Goal: Communication & Community: Answer question/provide support

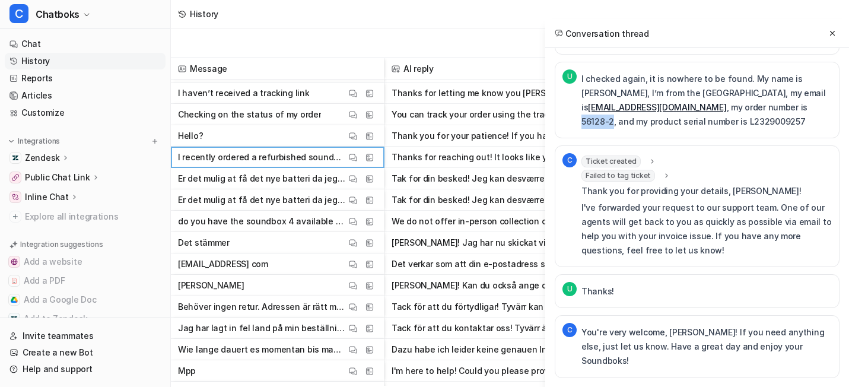
scroll to position [7078, 0]
click at [830, 37] on icon at bounding box center [832, 33] width 8 height 8
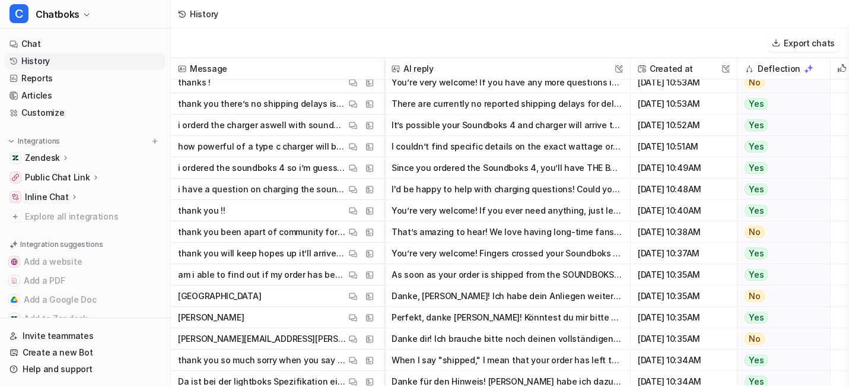
scroll to position [19794, 0]
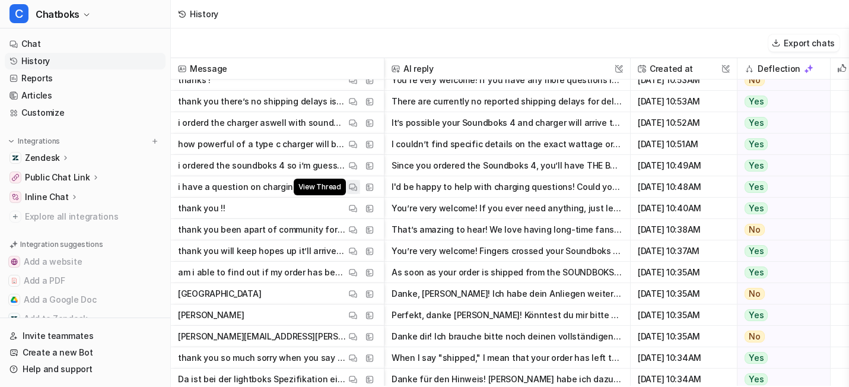
click at [360, 194] on button "View Thread" at bounding box center [353, 187] width 14 height 14
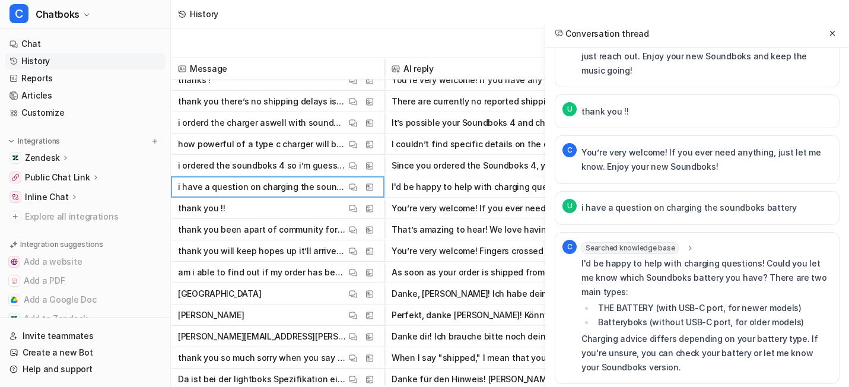
scroll to position [1835, 0]
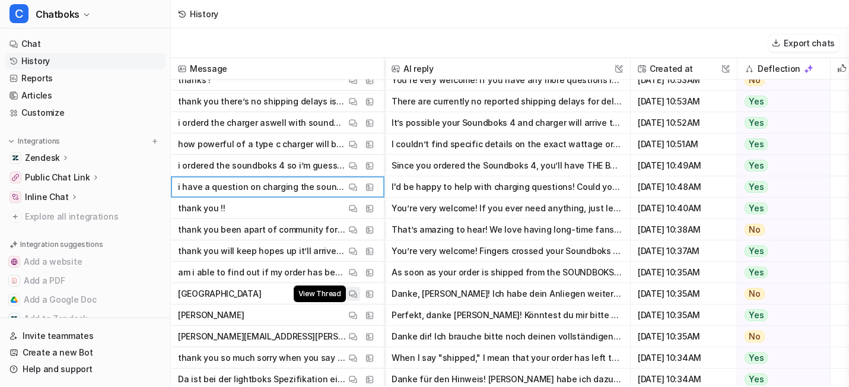
click at [357, 299] on img at bounding box center [353, 294] width 8 height 9
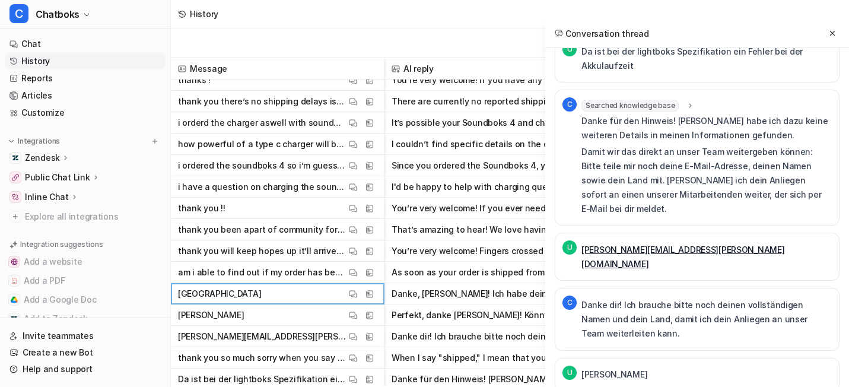
scroll to position [0, 0]
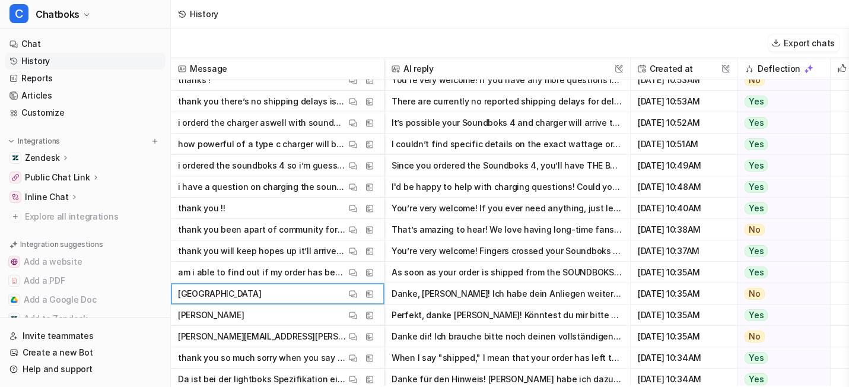
click at [346, 369] on p "thank you so much sorry when you say shipped do you mean from the local courier…" at bounding box center [262, 357] width 168 height 21
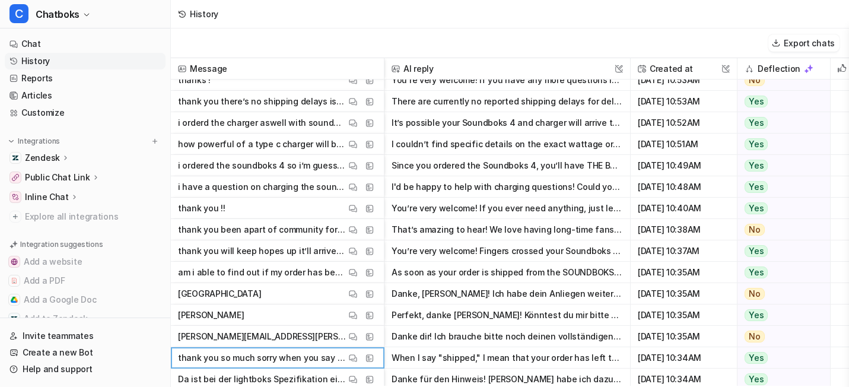
click at [346, 369] on p "thank you so much sorry when you say shipped do you mean from the local courier…" at bounding box center [262, 357] width 168 height 21
click at [360, 365] on button "View Thread" at bounding box center [353, 358] width 14 height 14
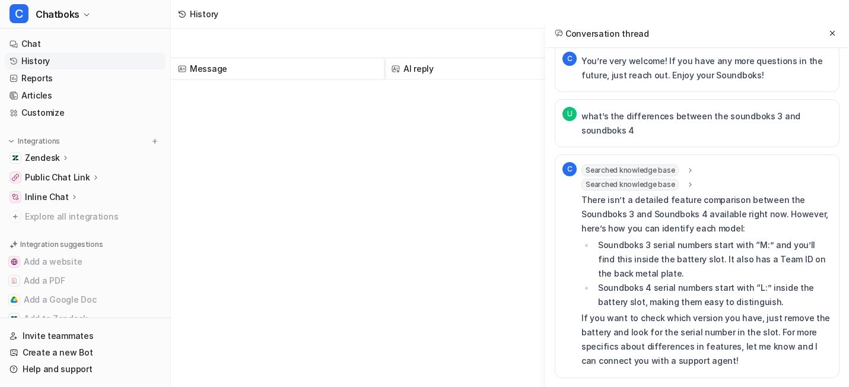
scroll to position [15448, 0]
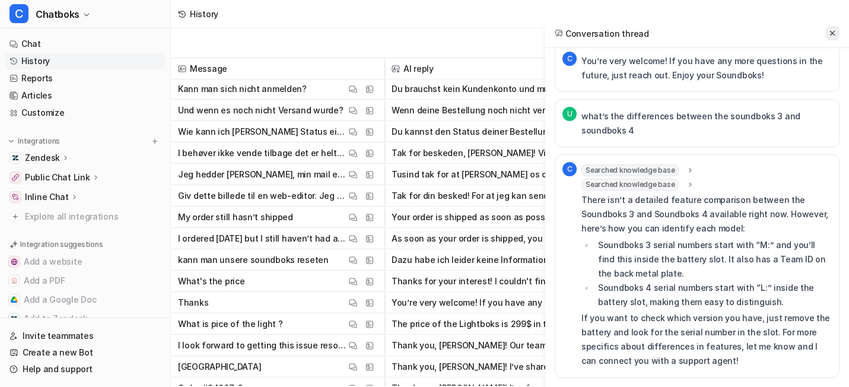
click at [829, 34] on icon at bounding box center [832, 33] width 8 height 8
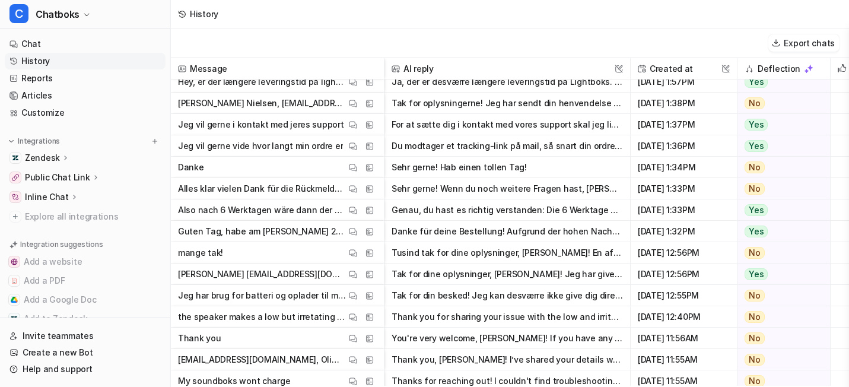
scroll to position [4126, 0]
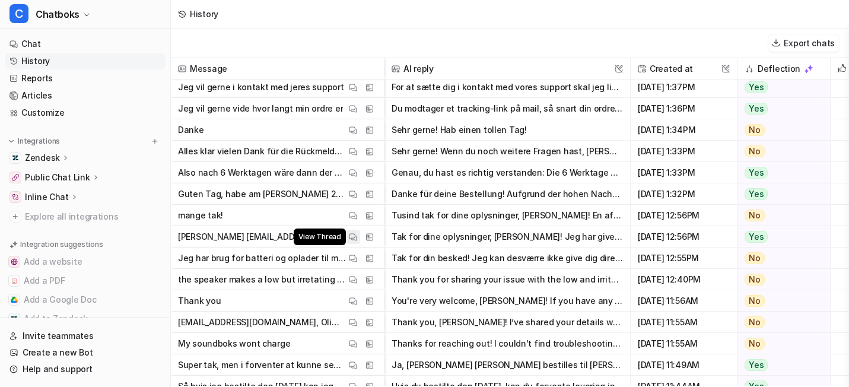
click at [360, 239] on button "View Thread" at bounding box center [353, 237] width 14 height 14
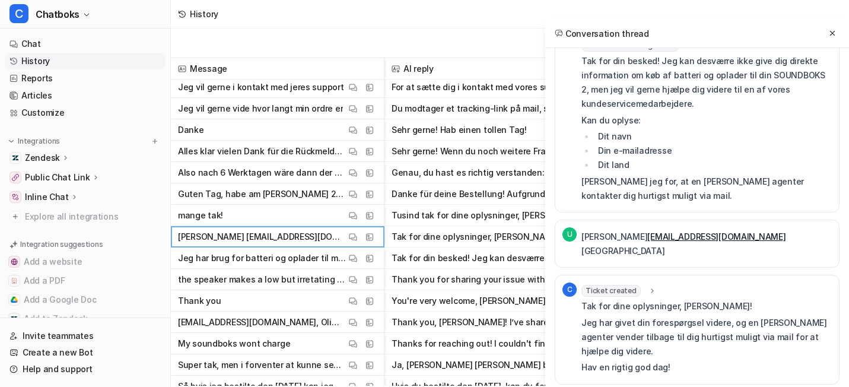
scroll to position [0, 0]
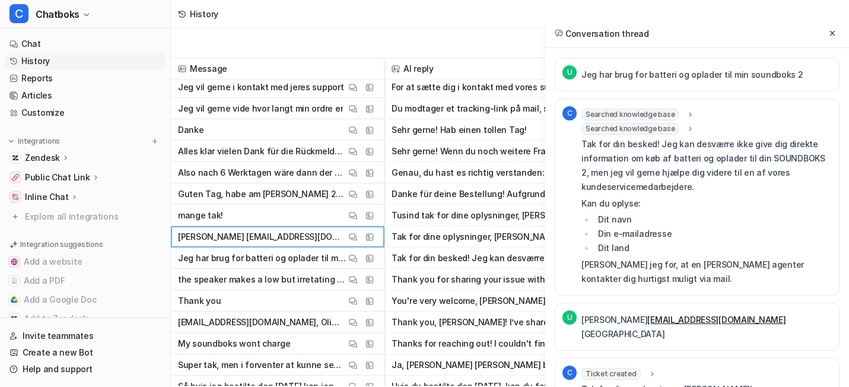
drag, startPoint x: 514, startPoint y: 170, endPoint x: 601, endPoint y: 338, distance: 189.5
click at [601, 286] on div "Tak for din besked! Jeg kan desværre ikke give dig direkte information om køb a…" at bounding box center [707, 211] width 250 height 149
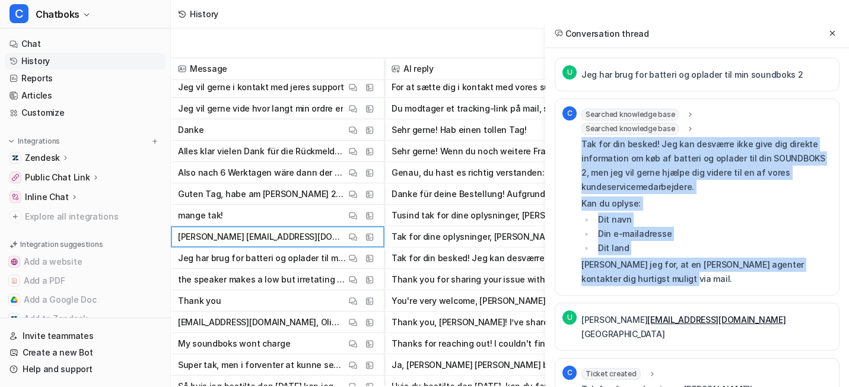
drag, startPoint x: 601, startPoint y: 338, endPoint x: 515, endPoint y: 174, distance: 185.3
click at [582, 174] on div "Tak for din besked! Jeg kan desværre ikke give dig direkte information om køb a…" at bounding box center [707, 211] width 250 height 149
copy div "Tak for din besked! Jeg kan desværre ikke give dig direkte information om køb a…"
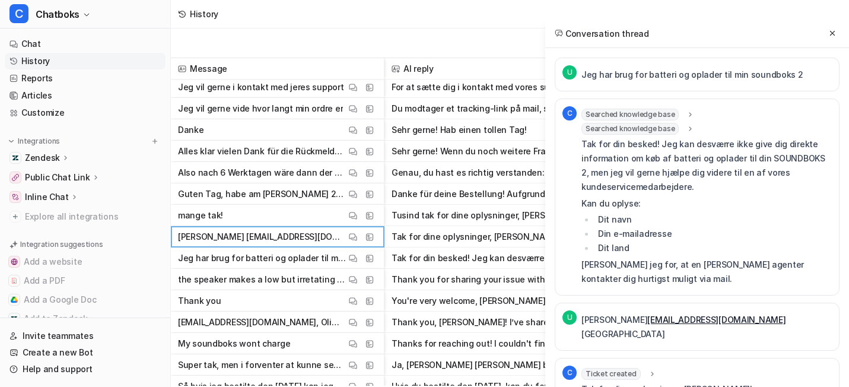
click at [563, 227] on div "C" at bounding box center [572, 197] width 19 height 182
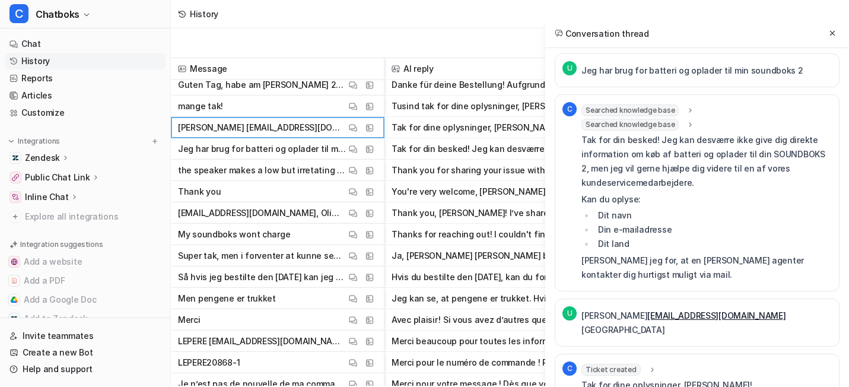
scroll to position [4240, 0]
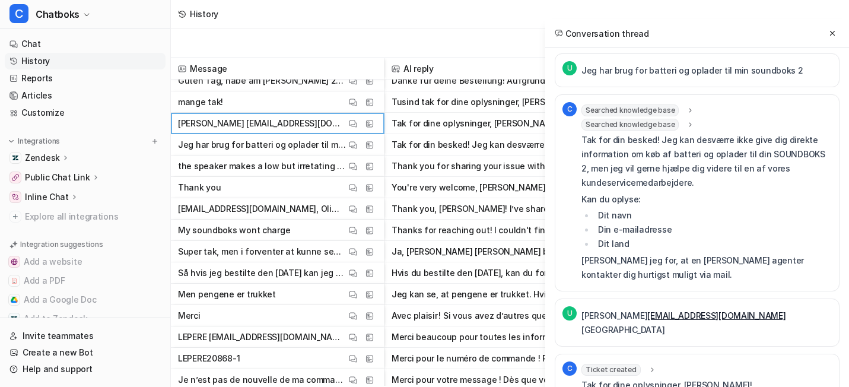
click at [497, 13] on div "History" at bounding box center [510, 14] width 678 height 28
